Goal: Find specific page/section: Find specific page/section

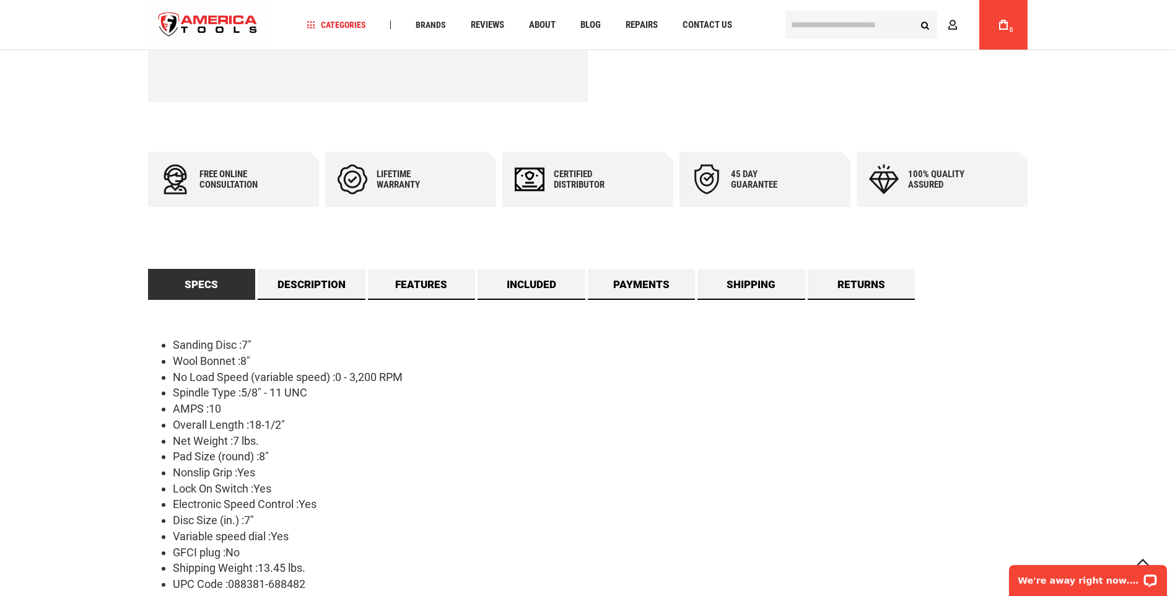
scroll to position [619, 0]
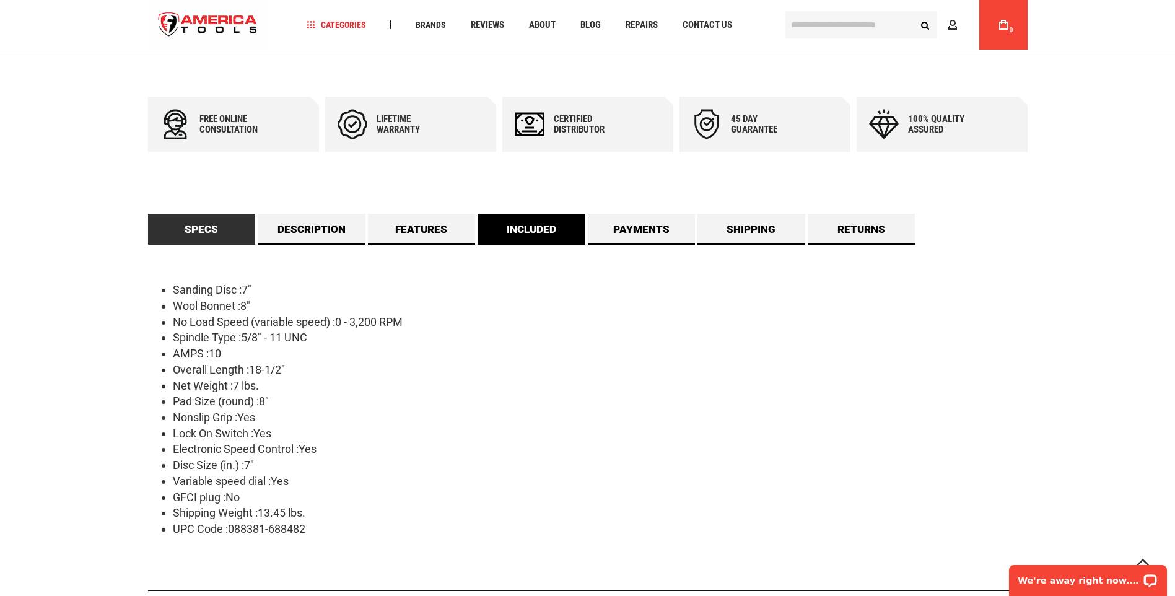
click at [514, 224] on link "Included" at bounding box center [532, 229] width 108 height 31
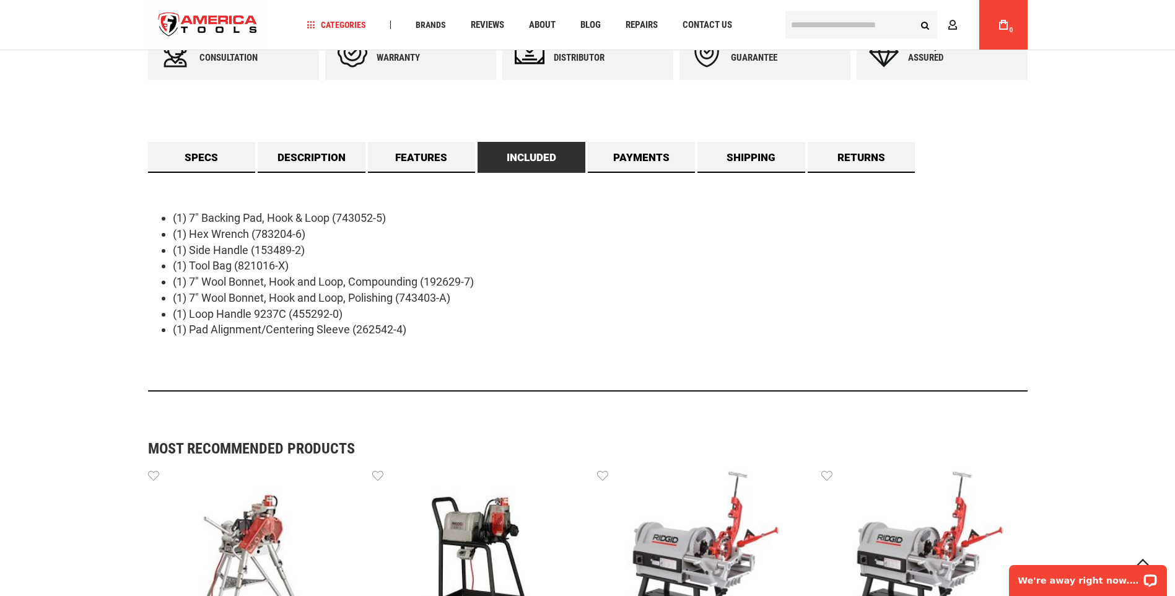
scroll to position [611, 0]
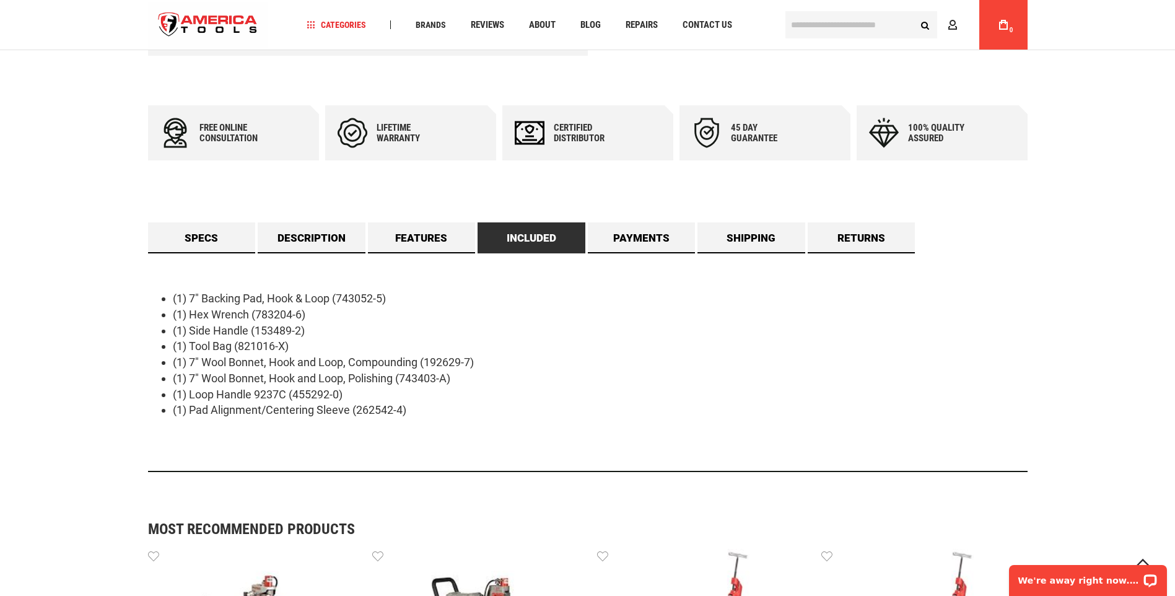
click at [804, 30] on input "text" at bounding box center [861, 24] width 152 height 27
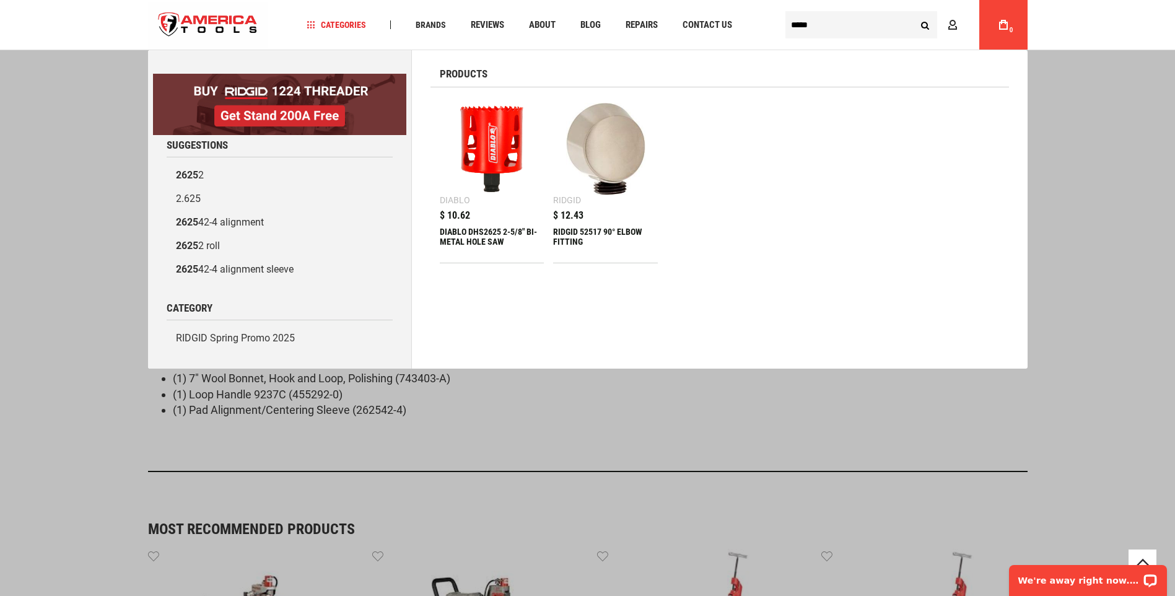
type input "*****"
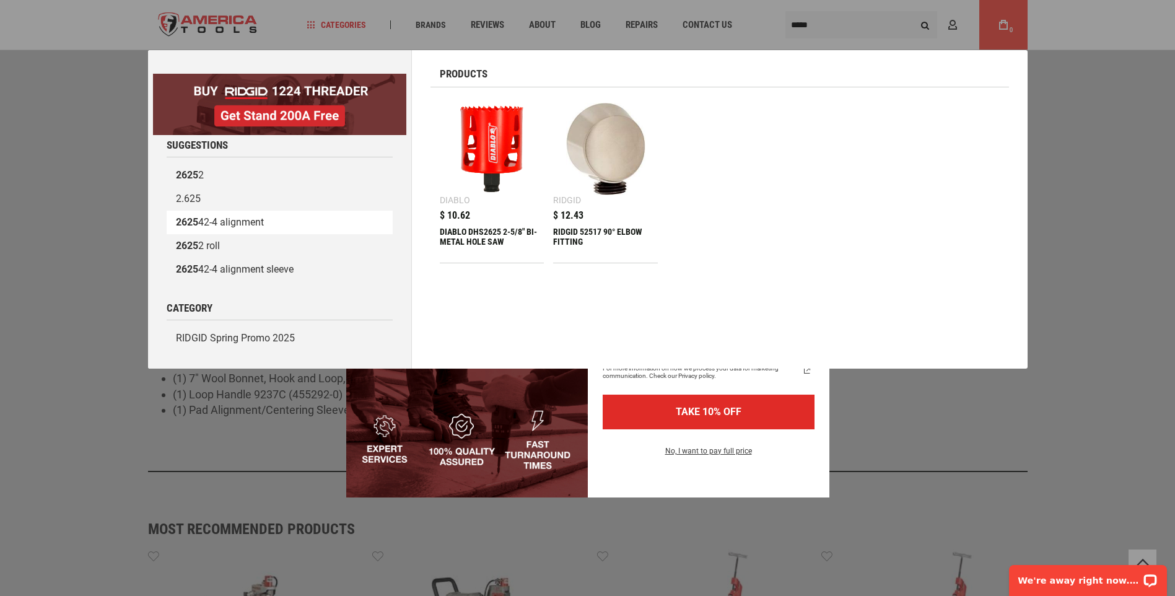
click at [243, 217] on link "2625 42-4 alignment" at bounding box center [280, 223] width 226 height 24
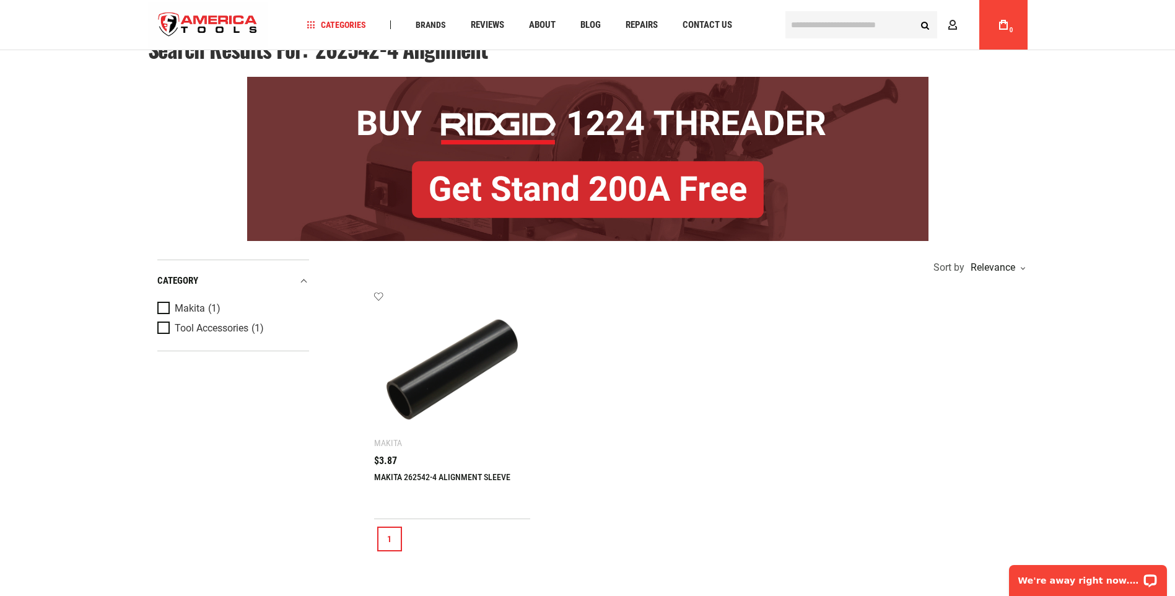
click at [446, 380] on img at bounding box center [453, 370] width 132 height 132
click at [443, 368] on img at bounding box center [453, 370] width 132 height 132
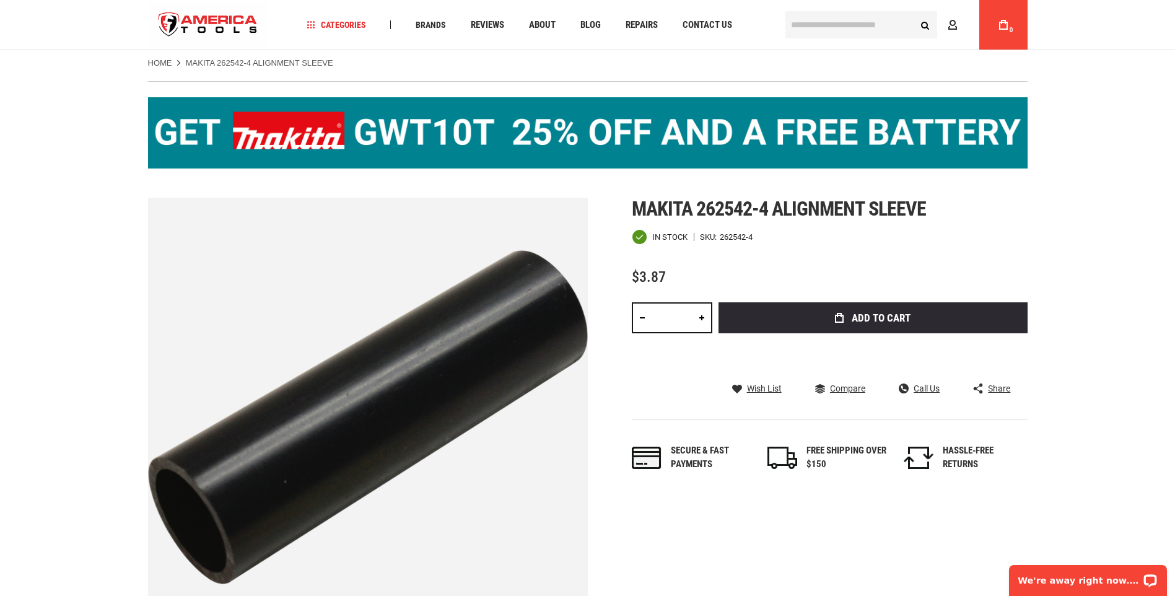
scroll to position [62, 0]
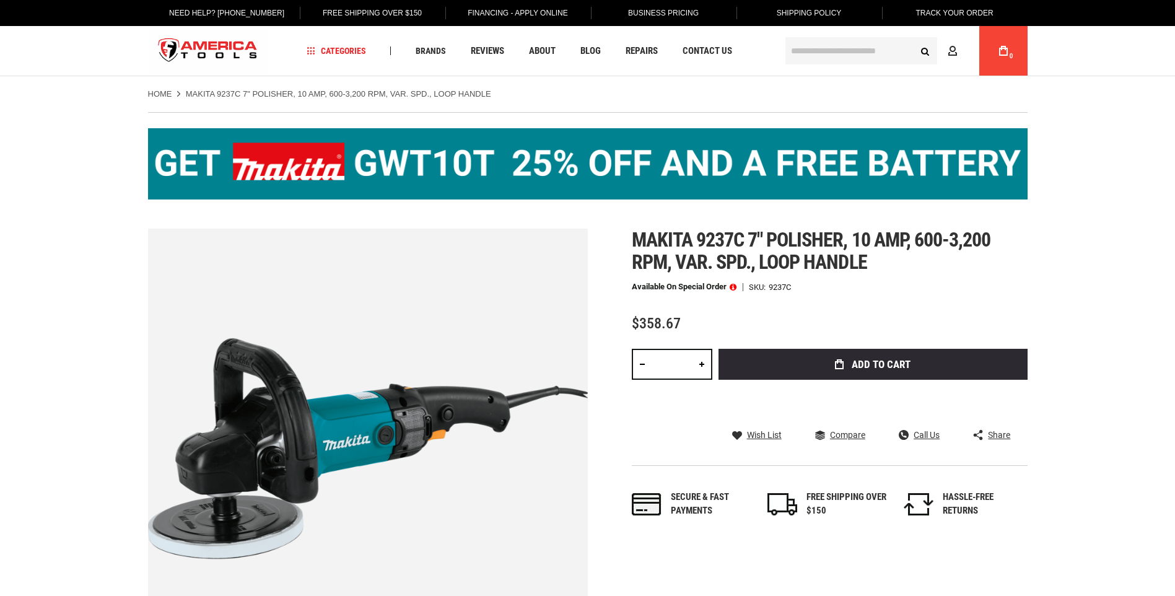
click at [815, 45] on input "text" at bounding box center [861, 50] width 152 height 27
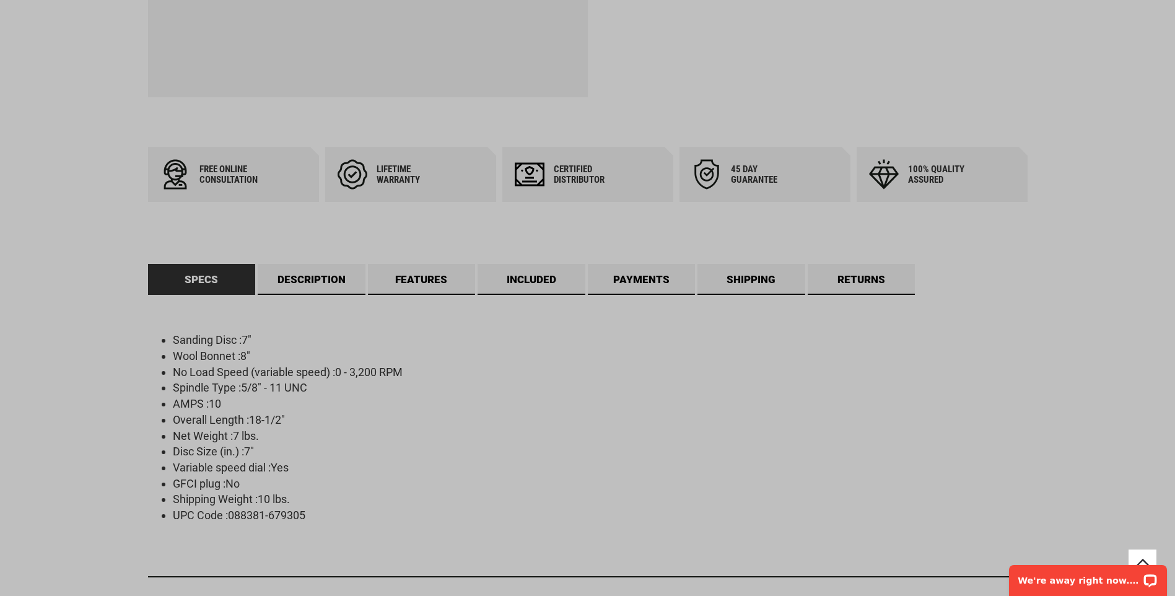
scroll to position [558, 0]
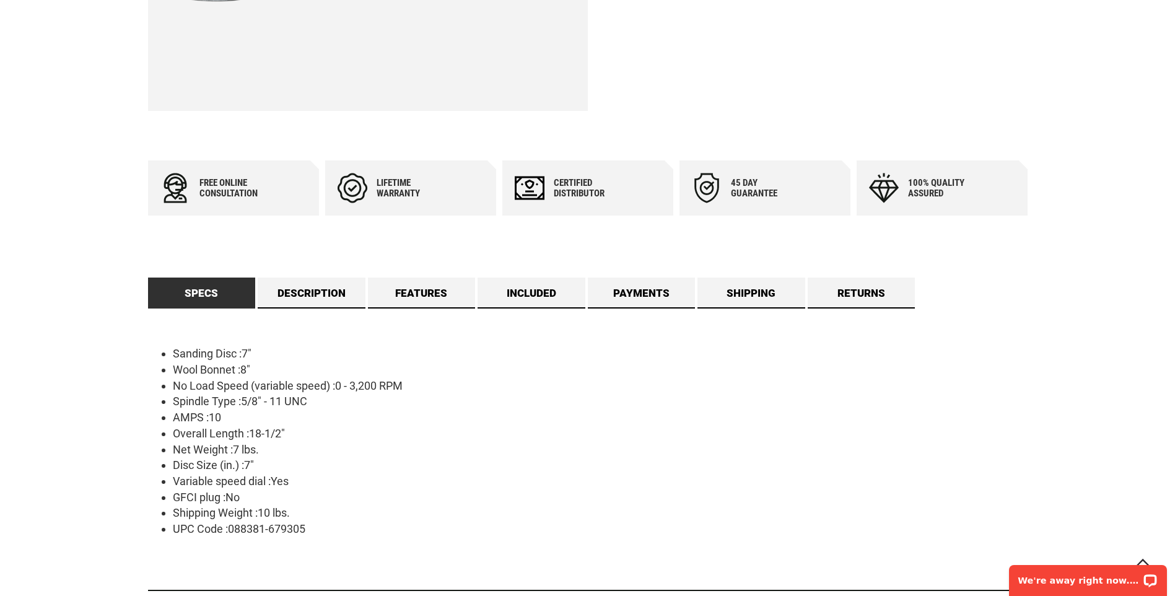
click at [477, 287] on div "Specs Sanding Disc :7" Wool Bonnet :8" No Load Speed (variable speed) :0 - 3,20…" at bounding box center [588, 439] width 880 height 322
click at [491, 287] on link "Included" at bounding box center [532, 293] width 108 height 31
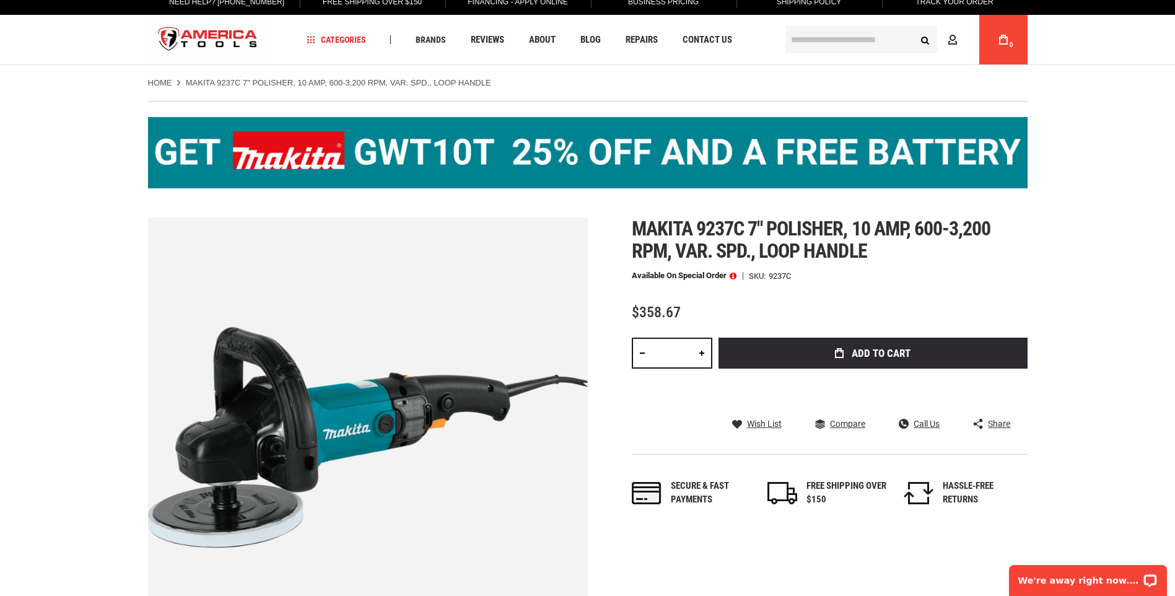
scroll to position [0, 0]
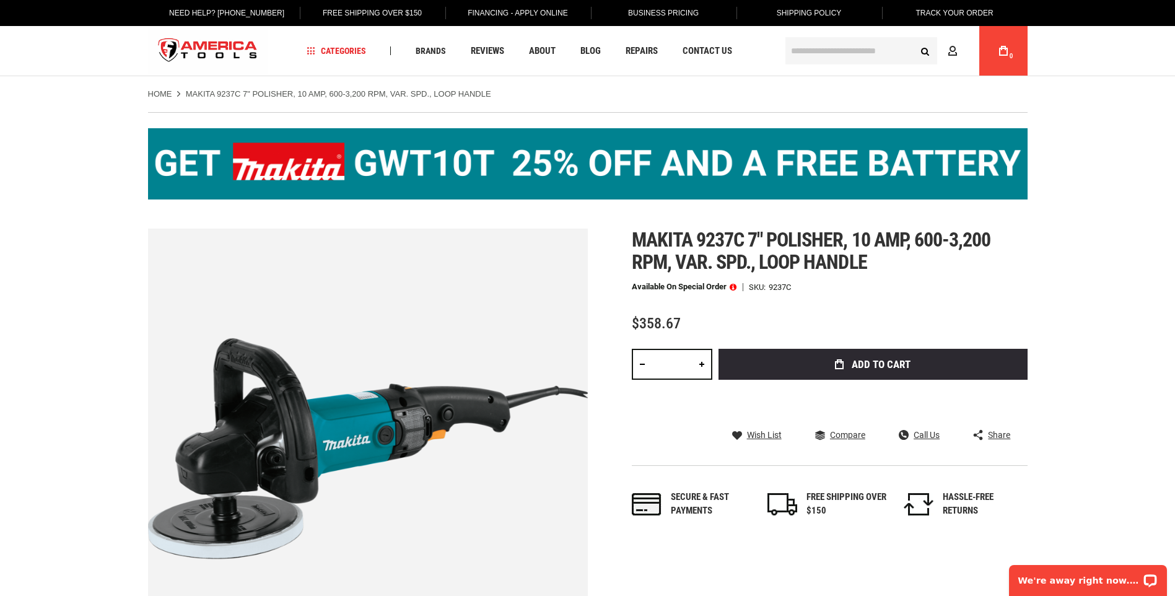
click at [824, 37] on input "text" at bounding box center [861, 50] width 152 height 27
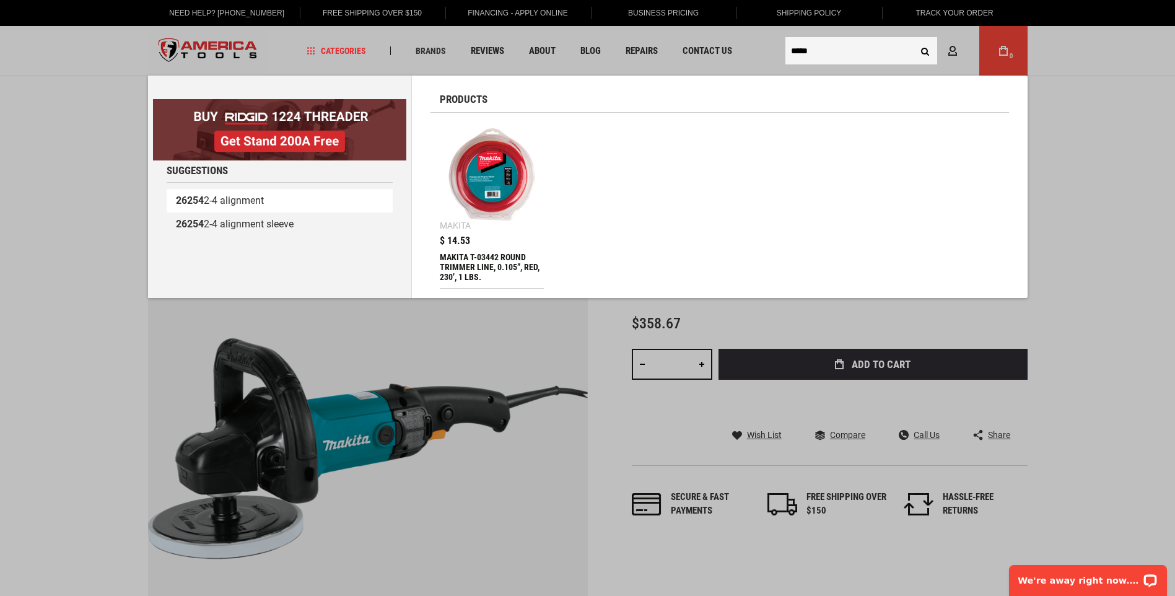
type input "*****"
click at [227, 201] on link "26254 2-4 alignment" at bounding box center [280, 201] width 226 height 24
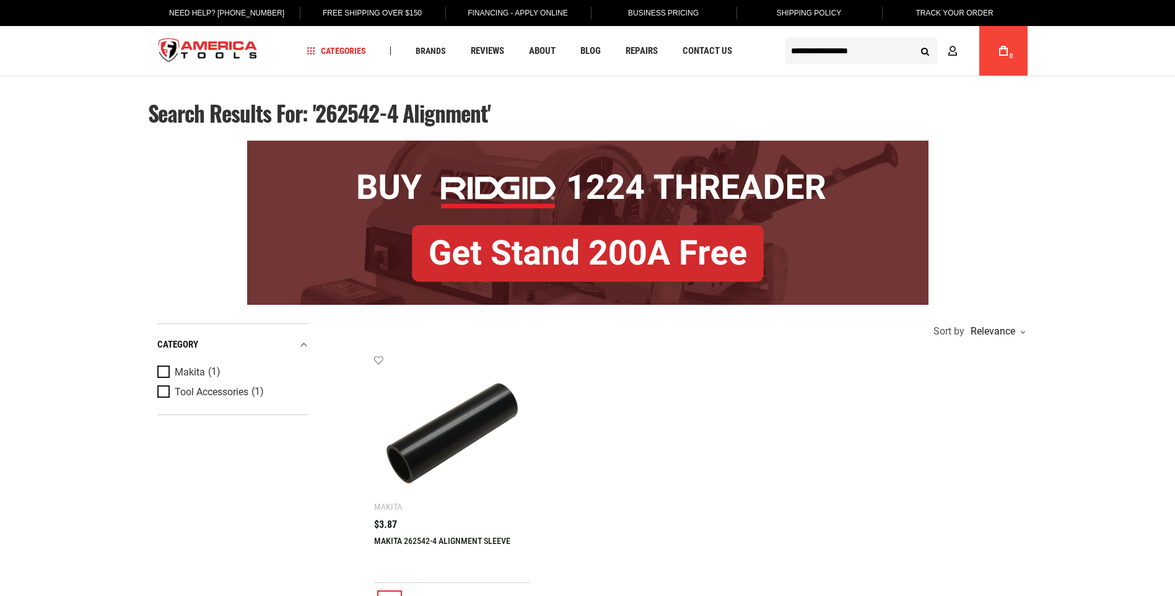
click at [407, 404] on img at bounding box center [453, 433] width 132 height 132
